Goal: Obtain resource: Download file/media

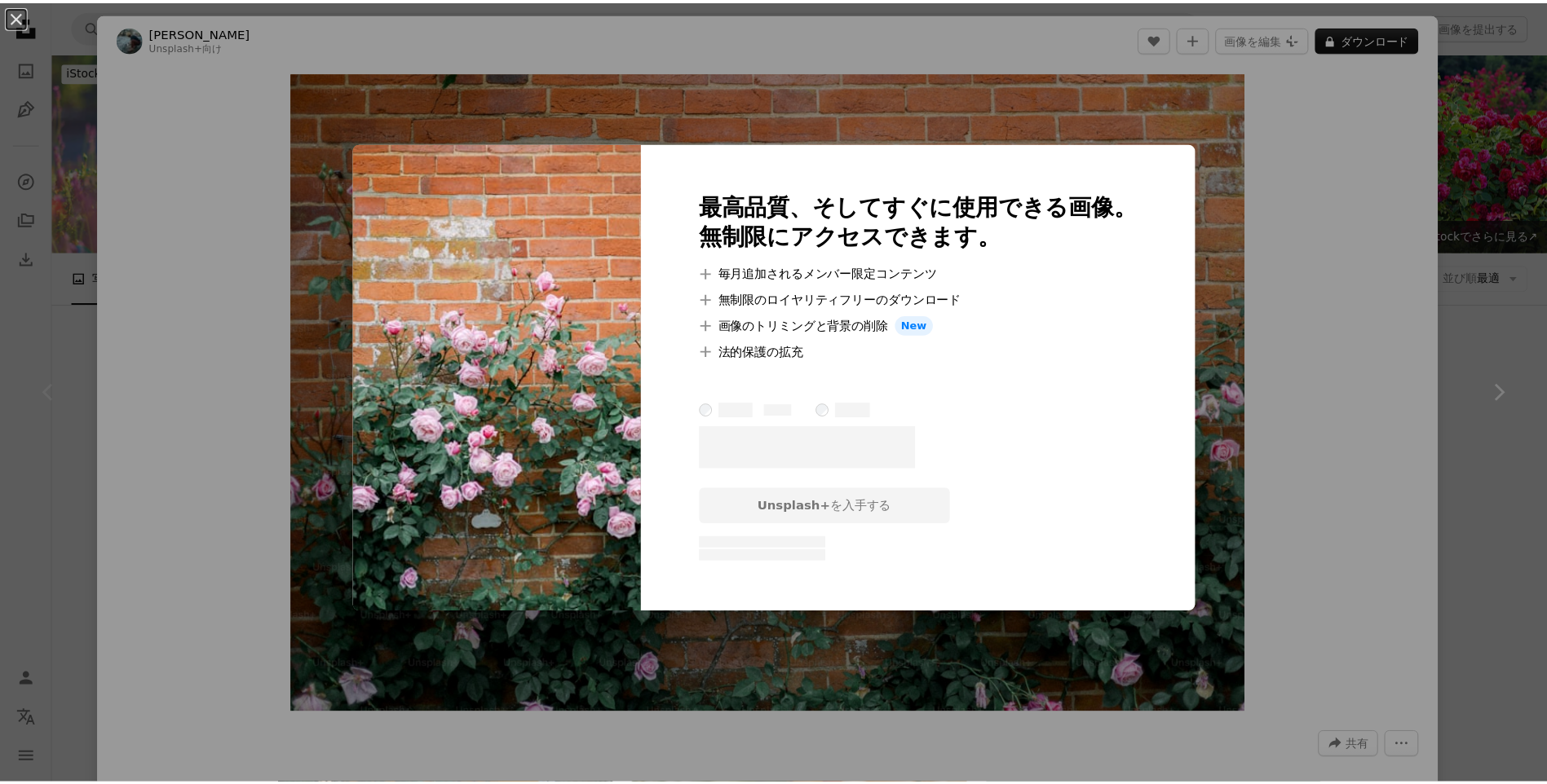
scroll to position [81, 0]
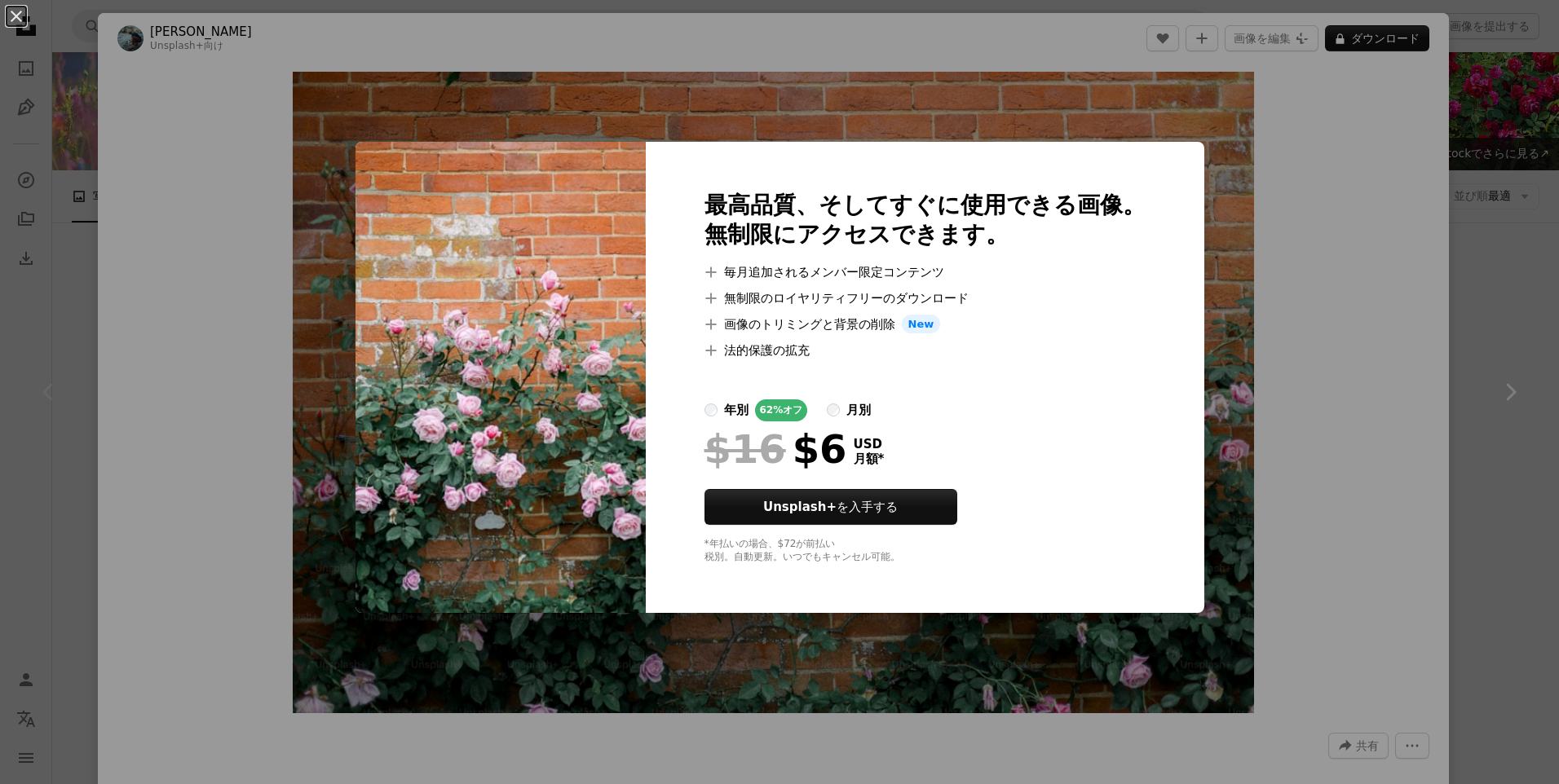
click at [1301, 276] on div "An X shape 最高品質、そしてすぐに使用できる画像。 無制限にアクセスできます。 A plus sign 毎月追加されるメンバー限定コンテンツ A p…" at bounding box center [779, 392] width 1559 height 784
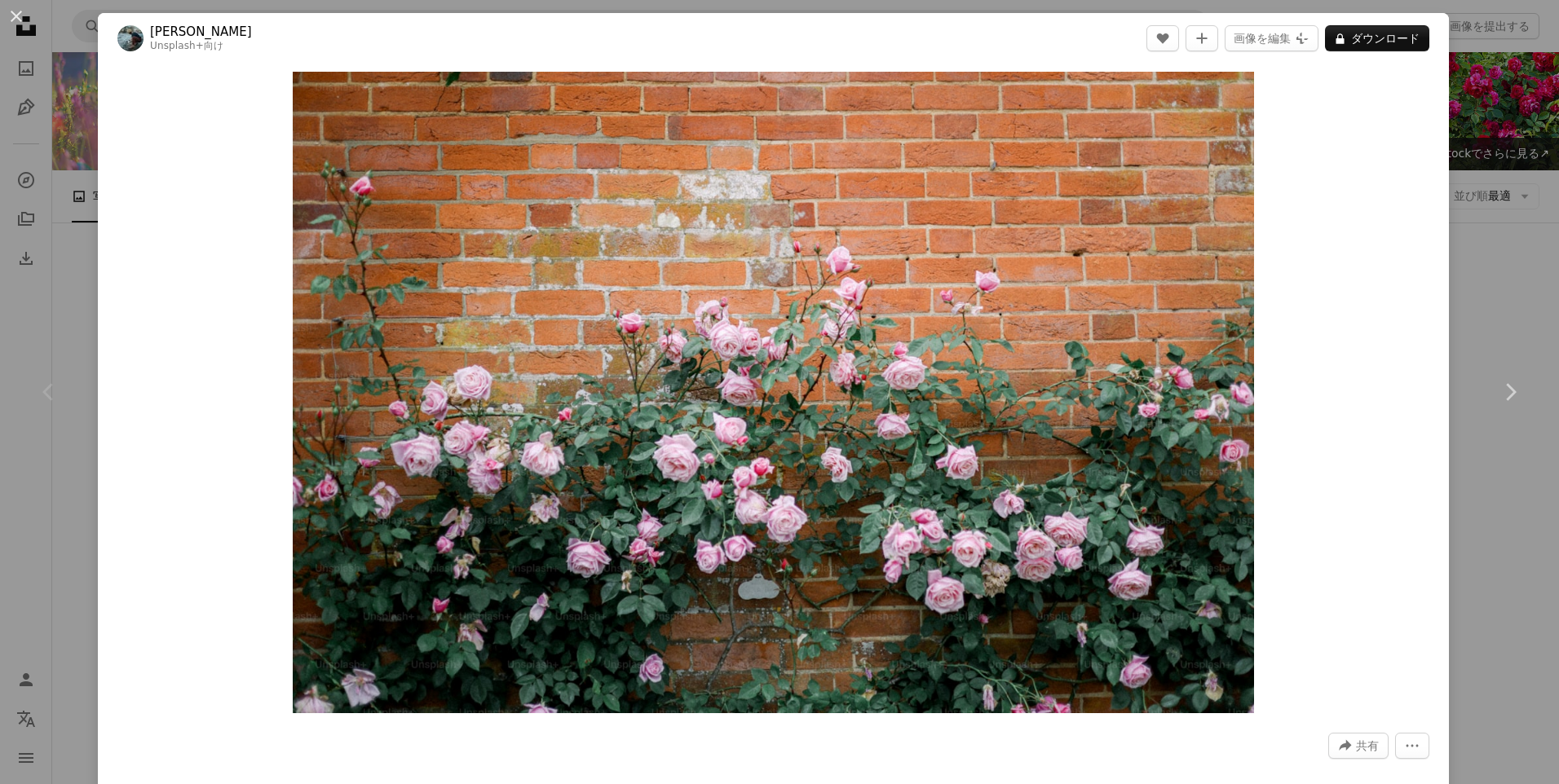
drag, startPoint x: 946, startPoint y: 305, endPoint x: 936, endPoint y: 307, distance: 10.2
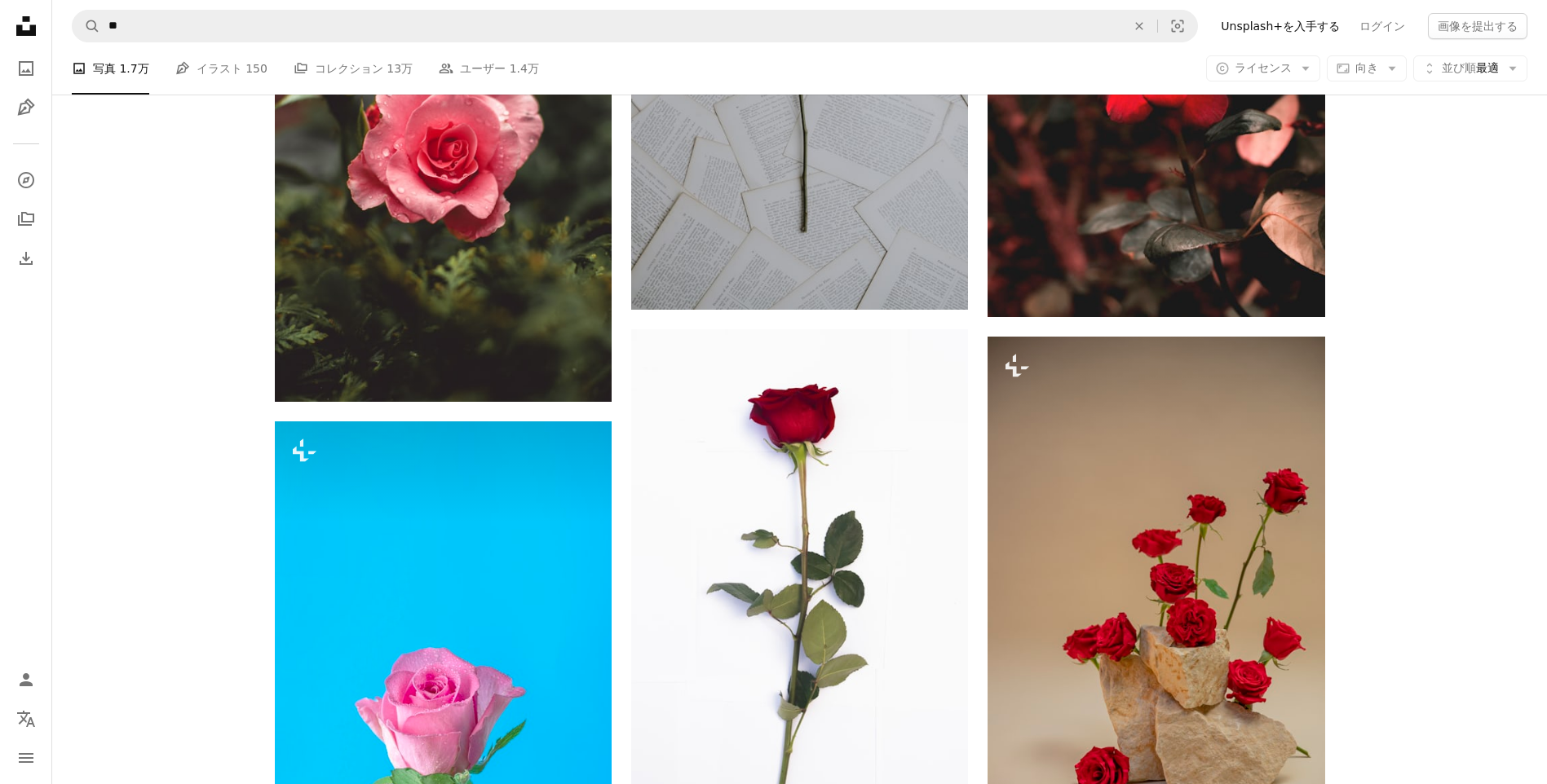
scroll to position [3262, 0]
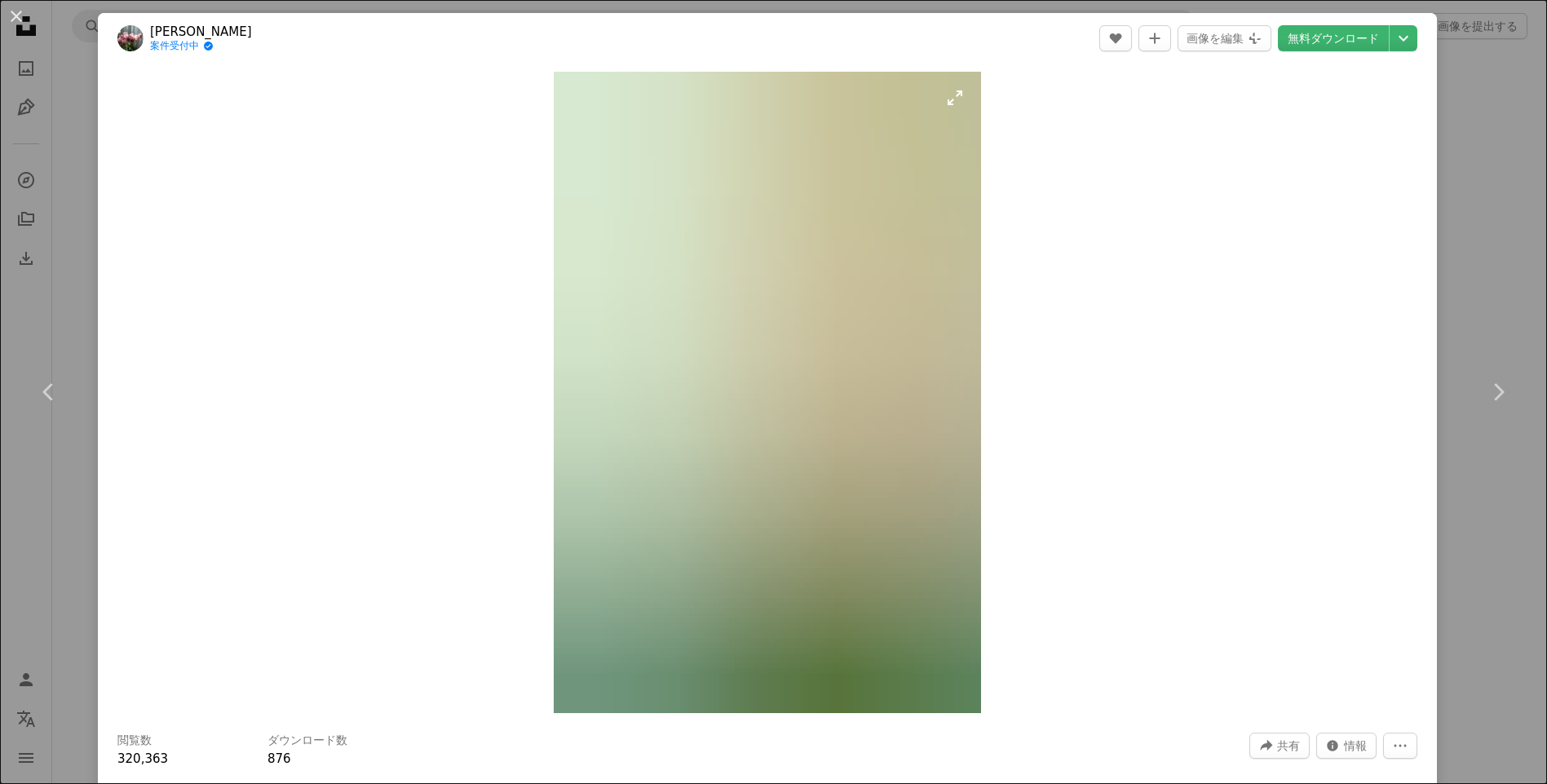
scroll to position [1280, 0]
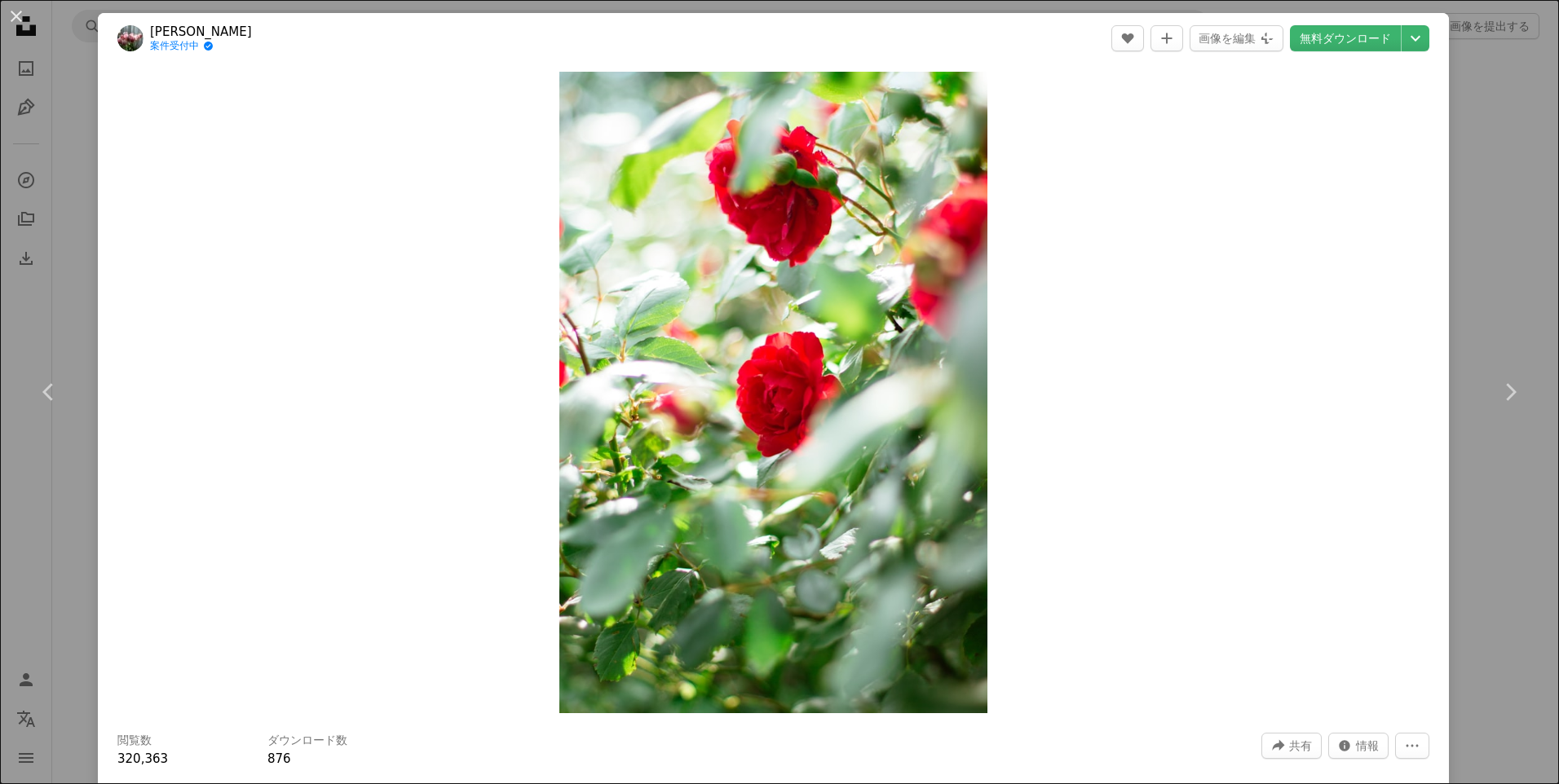
click at [1469, 272] on div "An X shape Chevron left Chevron right Valeria Bold 案件受付中 A checkmark inside of …" at bounding box center [779, 392] width 1559 height 784
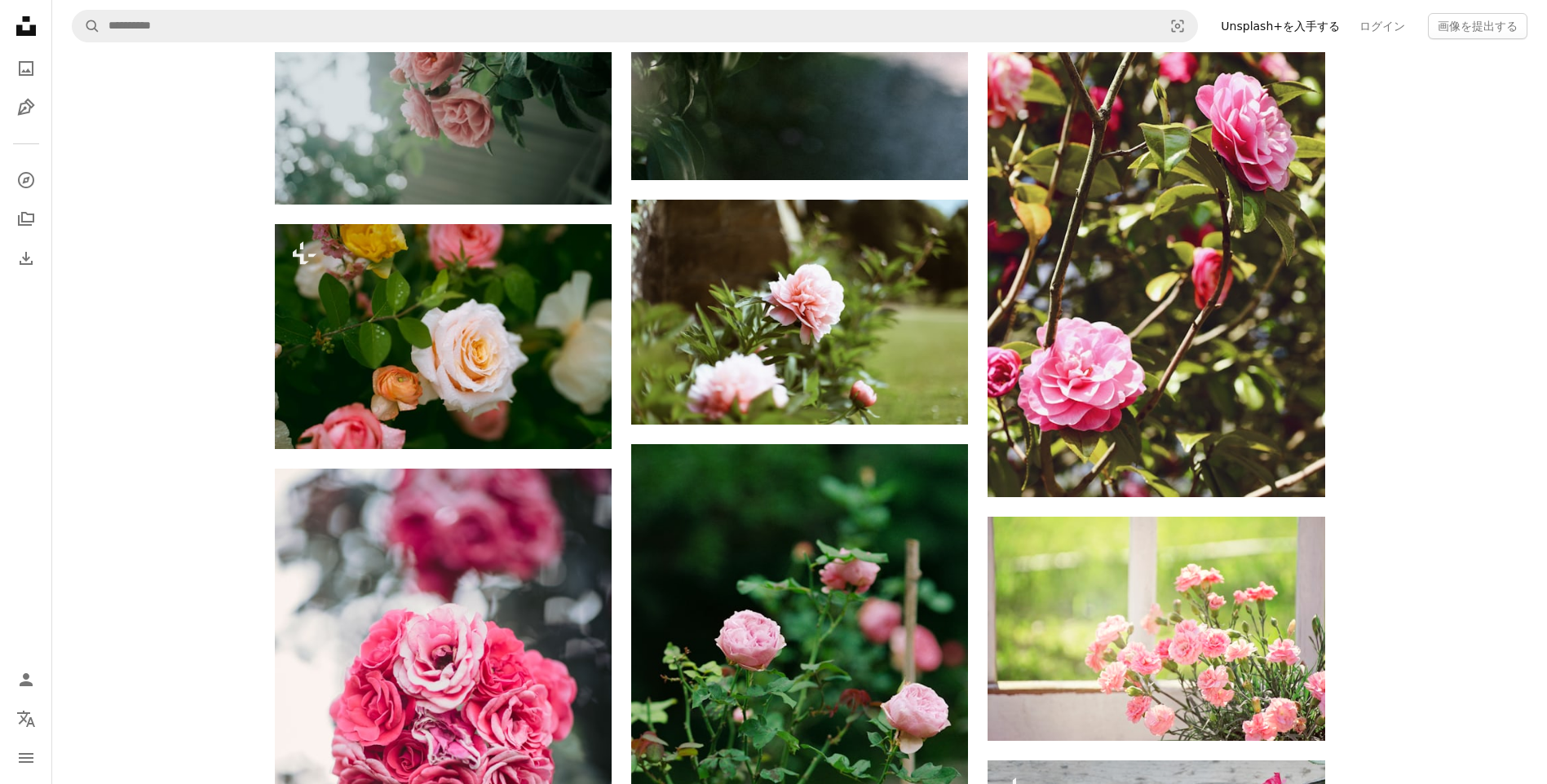
scroll to position [4459, 0]
